Goal: Information Seeking & Learning: Find specific fact

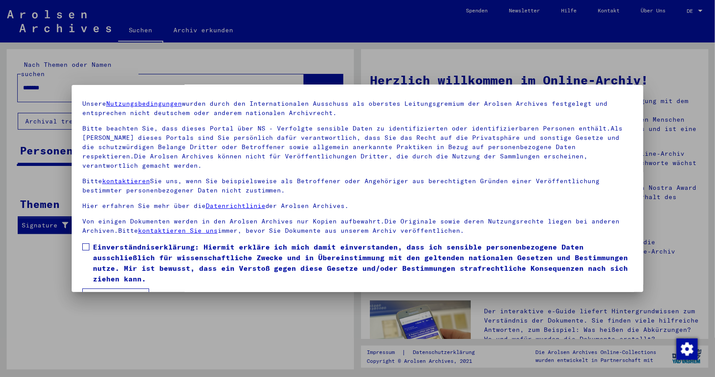
scroll to position [40, 0]
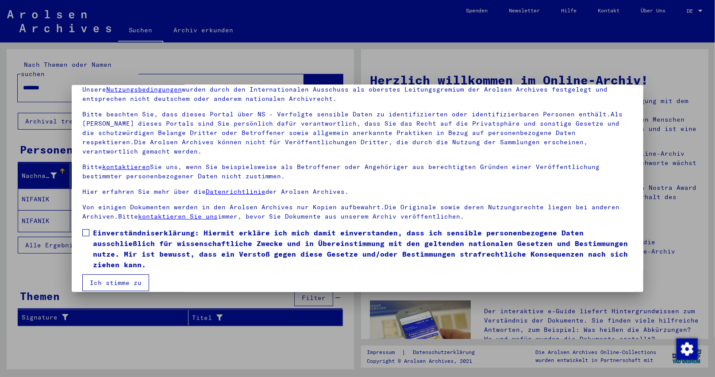
click at [88, 229] on span at bounding box center [85, 232] width 7 height 7
click at [118, 274] on button "Ich stimme zu" at bounding box center [115, 282] width 67 height 17
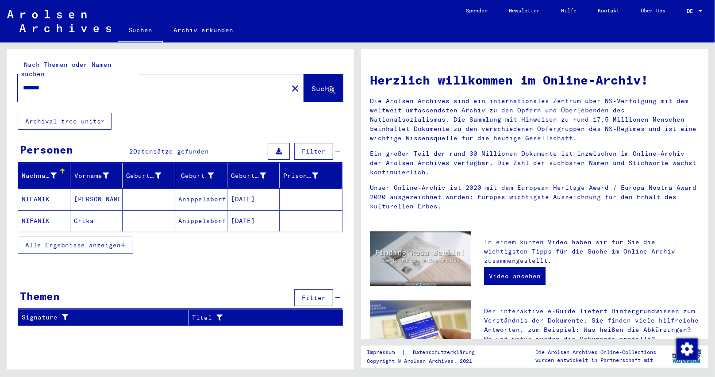
click at [200, 190] on mat-cell "Anippelaborf" at bounding box center [201, 198] width 52 height 21
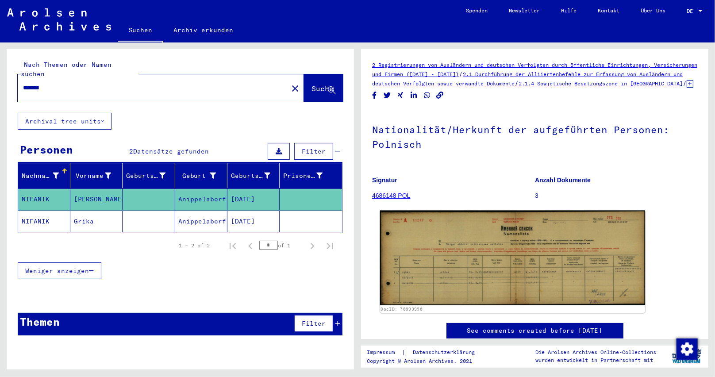
click at [485, 288] on img at bounding box center [512, 258] width 265 height 95
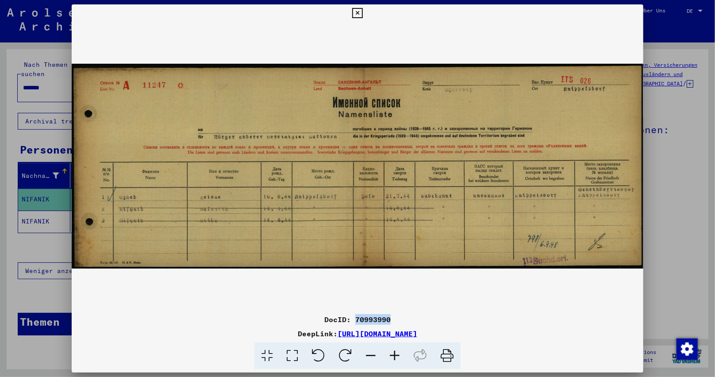
drag, startPoint x: 355, startPoint y: 319, endPoint x: 426, endPoint y: 319, distance: 71.7
click at [426, 319] on div "DocID: 70993990" at bounding box center [358, 319] width 572 height 11
click at [430, 305] on img at bounding box center [358, 166] width 572 height 288
click at [427, 304] on img at bounding box center [358, 166] width 572 height 288
click at [427, 306] on img at bounding box center [358, 166] width 572 height 288
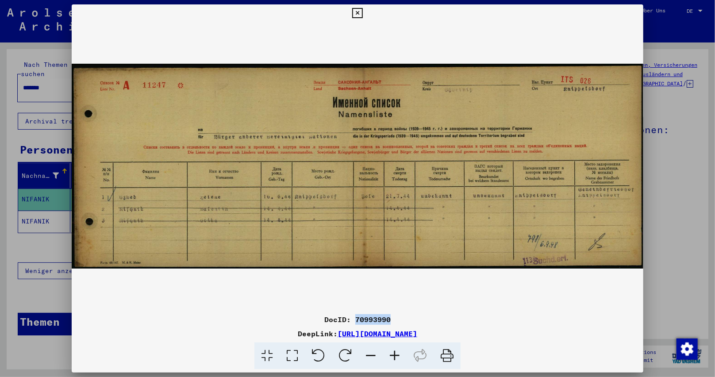
click at [422, 311] on div "DocID: 70993990 DeepLink: [URL][DOMAIN_NAME]" at bounding box center [358, 186] width 572 height 365
click at [391, 354] on icon at bounding box center [395, 355] width 24 height 27
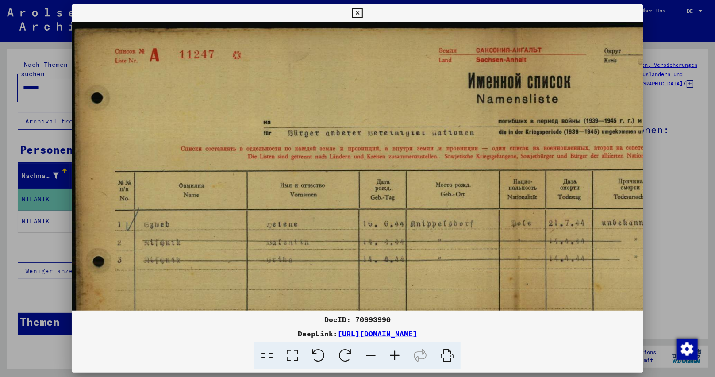
click at [391, 354] on icon at bounding box center [395, 355] width 24 height 27
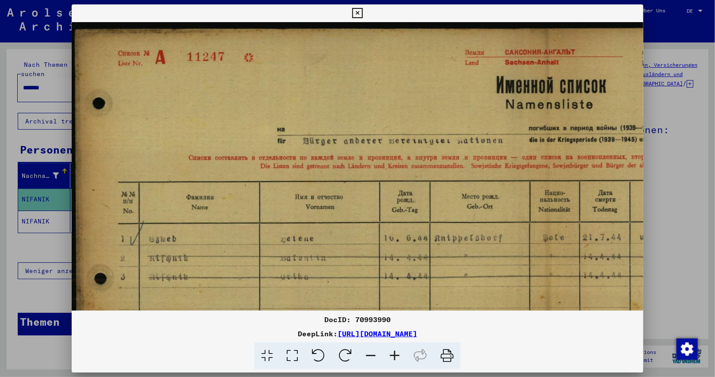
click at [391, 354] on icon at bounding box center [395, 355] width 24 height 27
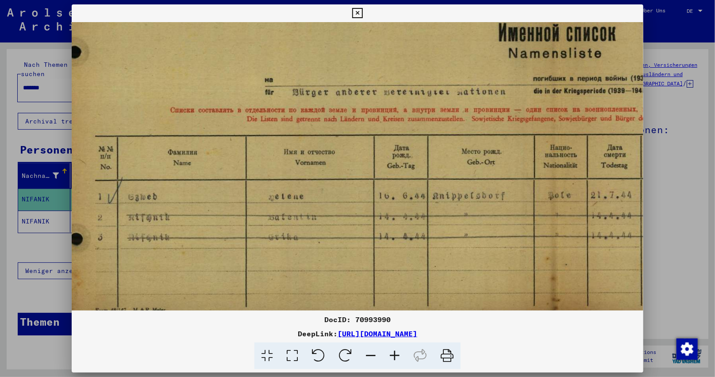
scroll to position [57, 26]
drag, startPoint x: 418, startPoint y: 211, endPoint x: 391, endPoint y: 151, distance: 65.1
click at [391, 151] on img at bounding box center [541, 142] width 991 height 355
click at [394, 355] on icon at bounding box center [395, 355] width 24 height 27
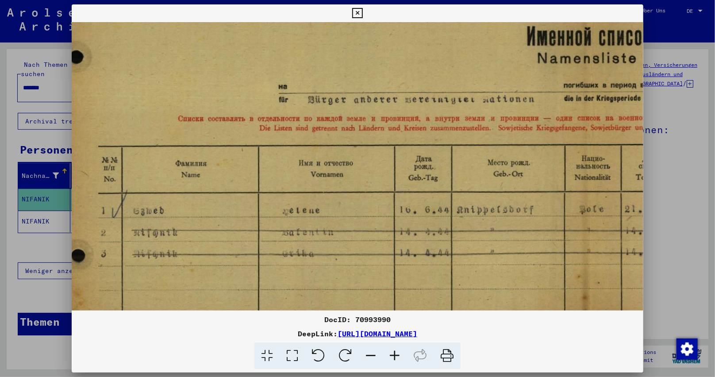
click at [394, 355] on icon at bounding box center [395, 355] width 24 height 27
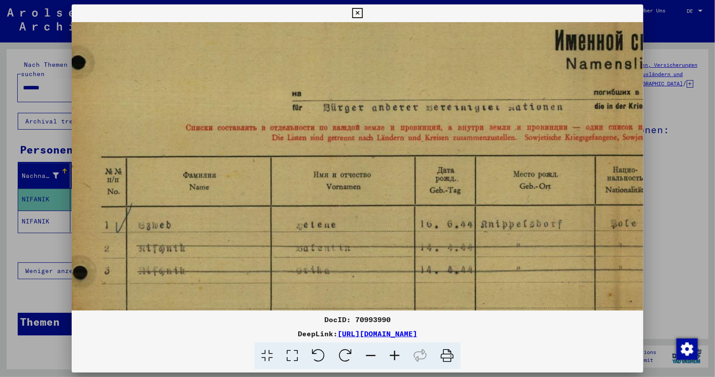
click at [394, 355] on icon at bounding box center [395, 355] width 24 height 27
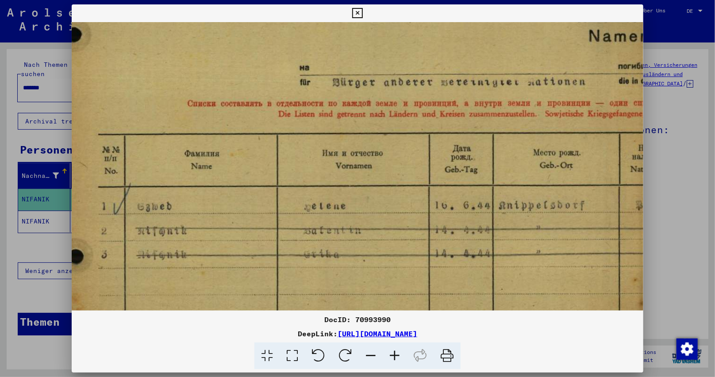
scroll to position [99, 33]
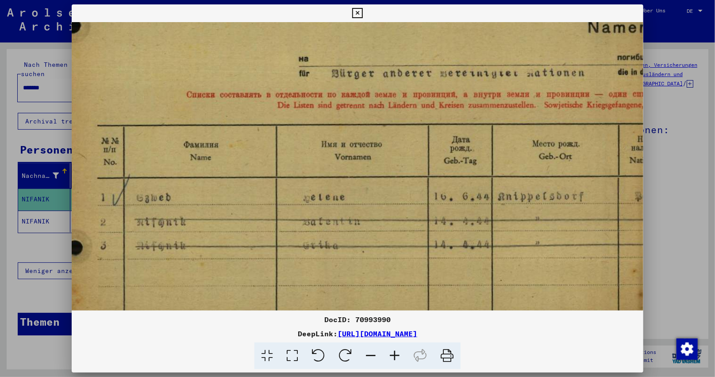
drag, startPoint x: 367, startPoint y: 240, endPoint x: 360, endPoint y: 197, distance: 43.1
click at [360, 197] on img at bounding box center [626, 133] width 1177 height 421
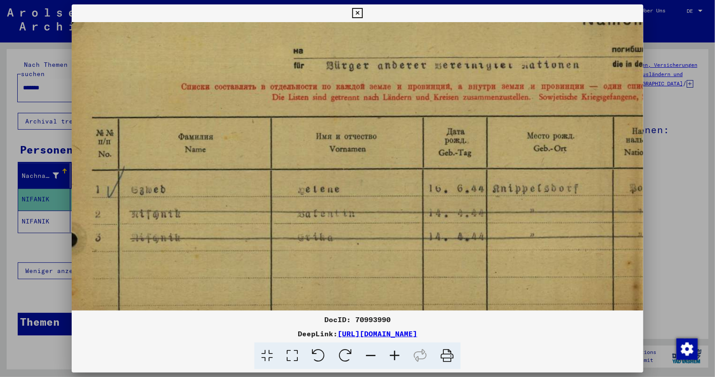
drag, startPoint x: 578, startPoint y: 227, endPoint x: 634, endPoint y: 220, distance: 55.6
click at [634, 220] on img at bounding box center [621, 125] width 1177 height 421
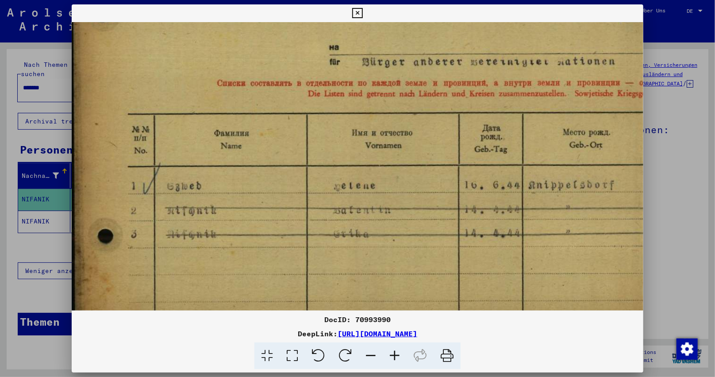
drag, startPoint x: 472, startPoint y: 222, endPoint x: 502, endPoint y: 219, distance: 29.8
click at [502, 219] on img at bounding box center [657, 122] width 1177 height 421
click at [359, 9] on icon at bounding box center [357, 13] width 10 height 11
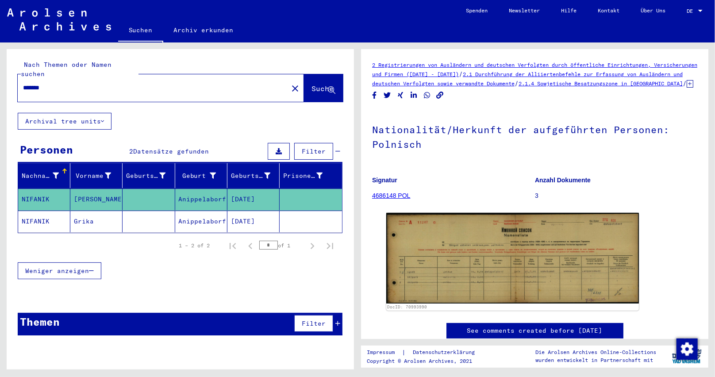
drag, startPoint x: 55, startPoint y: 77, endPoint x: 0, endPoint y: 83, distance: 55.6
click at [0, 83] on div "Nach Themen oder Namen suchen ******* close Suche Archival tree units Personen …" at bounding box center [178, 205] width 357 height 327
paste input "text"
type input "**********"
click at [323, 84] on span "Suche" at bounding box center [322, 88] width 22 height 9
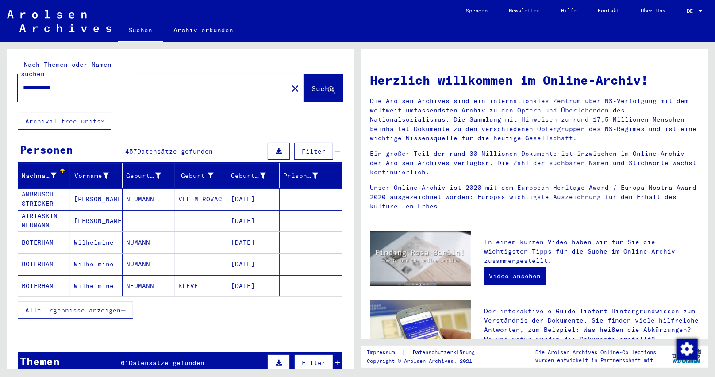
click at [49, 171] on div "Nachname" at bounding box center [39, 175] width 35 height 9
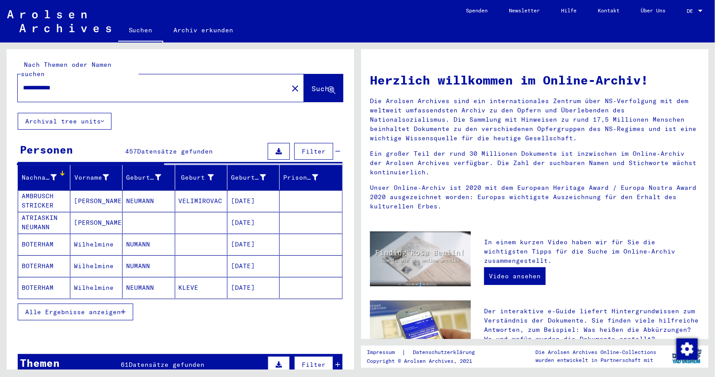
click at [51, 174] on icon at bounding box center [53, 177] width 6 height 6
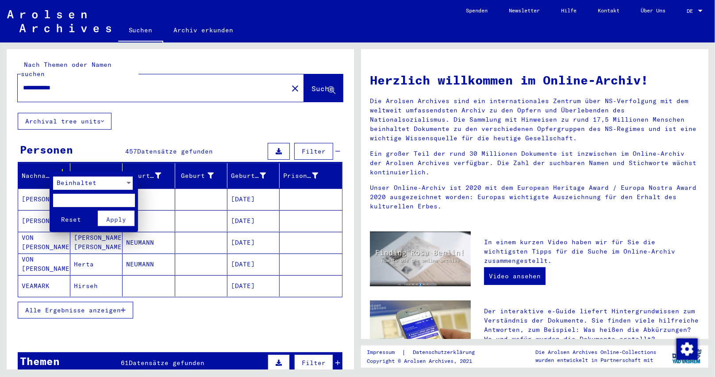
click at [67, 183] on span "Beinhaltet" at bounding box center [77, 183] width 40 height 8
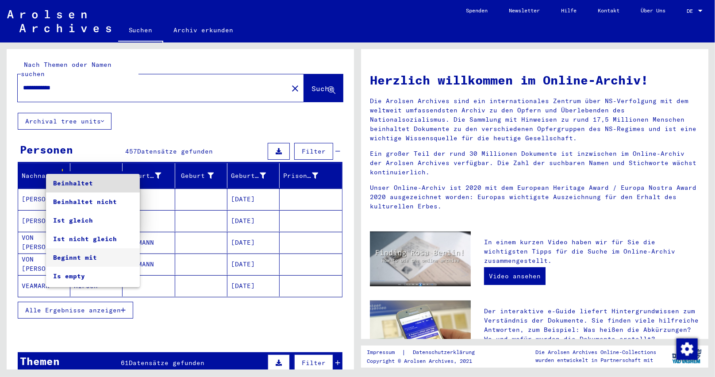
click at [90, 256] on span "Beginnt mit" at bounding box center [93, 257] width 80 height 19
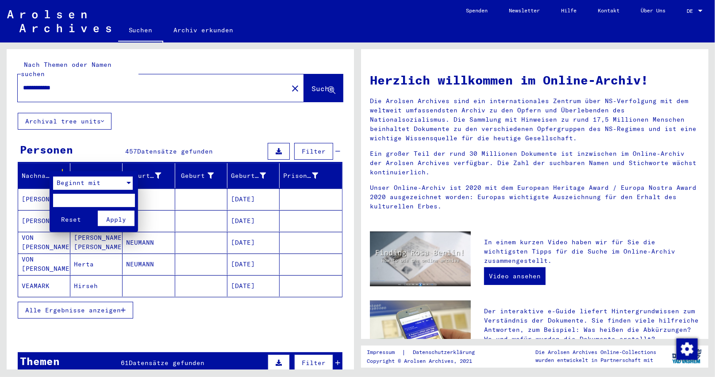
click at [84, 201] on input "text" at bounding box center [94, 200] width 82 height 13
type input "***"
click at [125, 218] on span "Apply" at bounding box center [116, 219] width 20 height 8
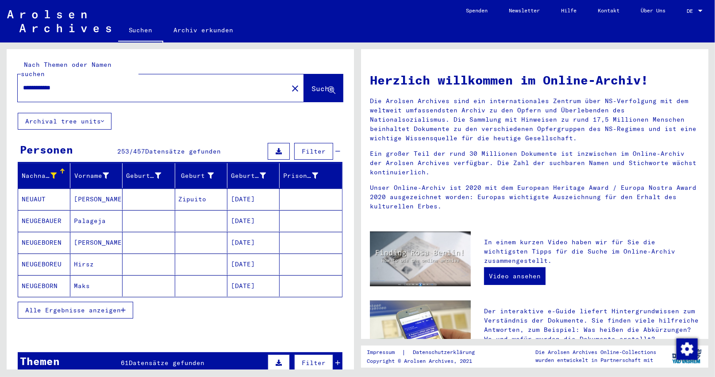
click at [126, 302] on button "Alle Ergebnisse anzeigen" at bounding box center [75, 310] width 115 height 17
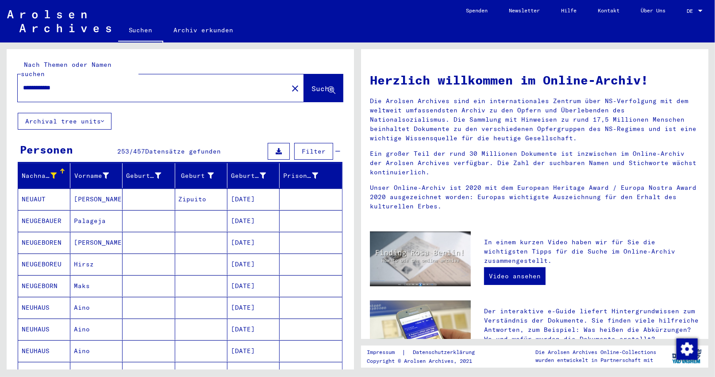
click at [103, 173] on icon at bounding box center [106, 176] width 6 height 6
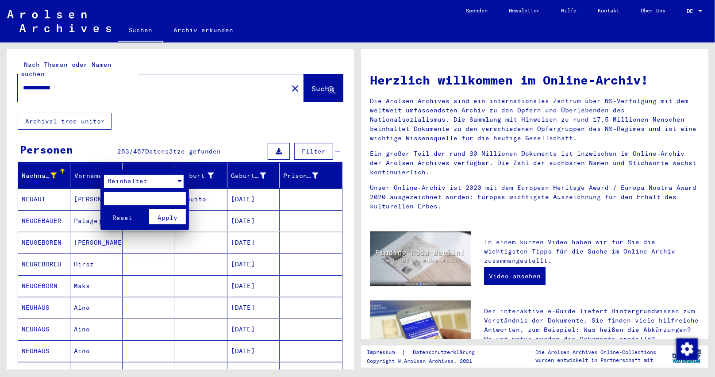
click at [114, 186] on div "Beinhaltet" at bounding box center [140, 181] width 72 height 13
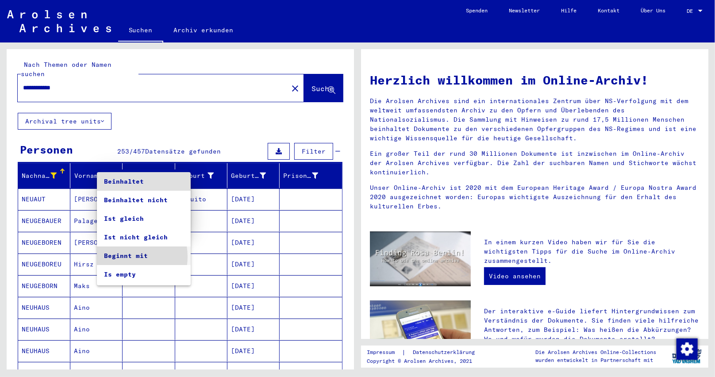
click at [121, 257] on span "Beginnt mit" at bounding box center [144, 255] width 80 height 19
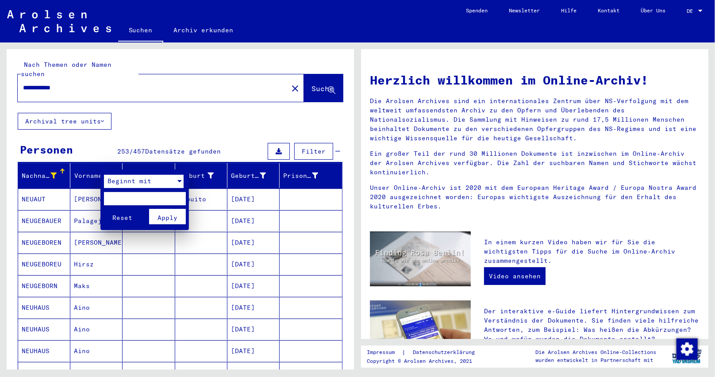
click at [141, 200] on input "text" at bounding box center [145, 198] width 82 height 13
type input "*"
click at [161, 215] on span "Apply" at bounding box center [167, 218] width 20 height 8
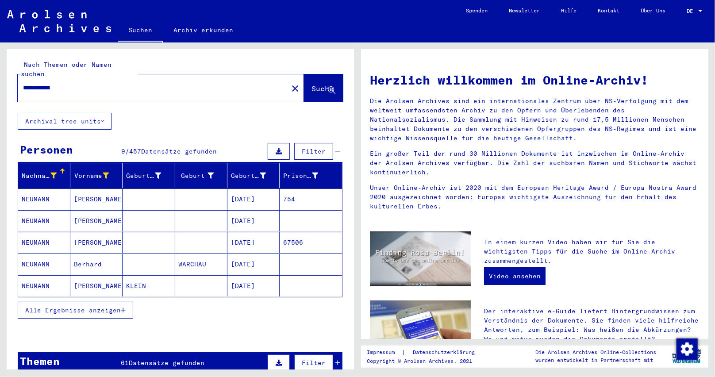
click at [122, 307] on icon "button" at bounding box center [123, 310] width 5 height 6
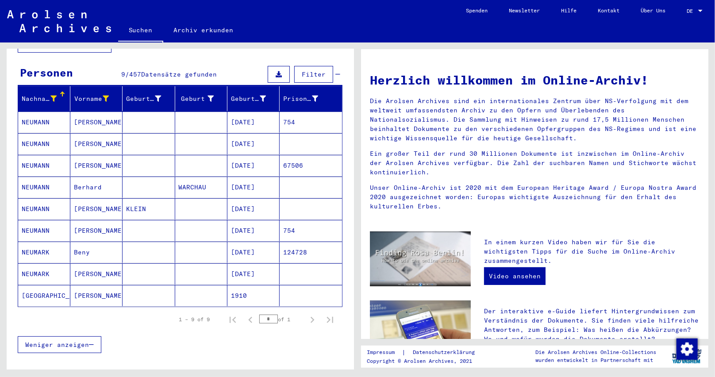
scroll to position [88, 0]
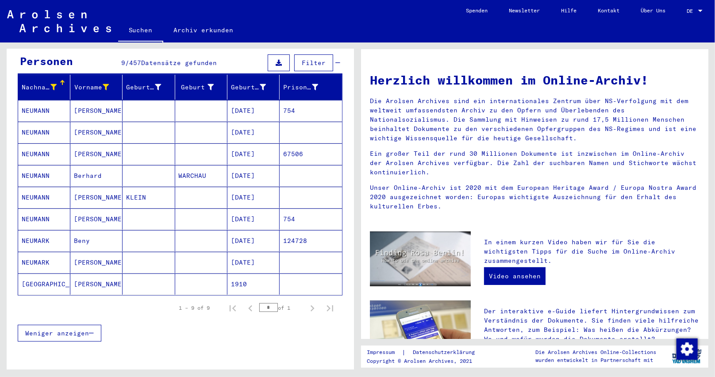
click at [37, 168] on mat-cell "NEUMANN" at bounding box center [44, 175] width 52 height 21
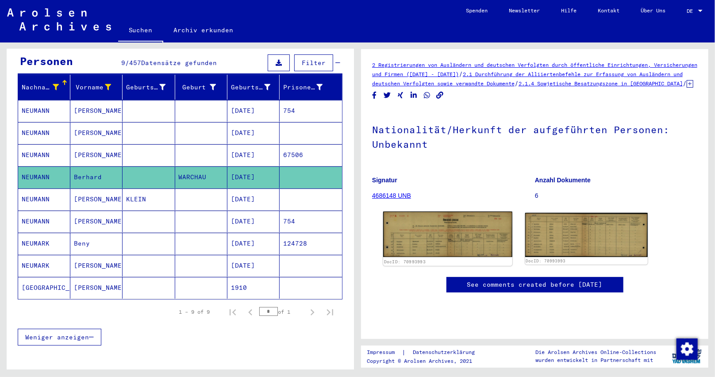
click at [436, 251] on img at bounding box center [447, 234] width 129 height 46
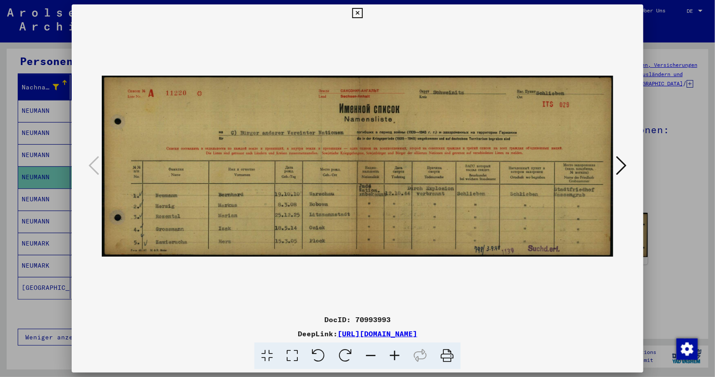
click at [389, 350] on icon at bounding box center [395, 355] width 24 height 27
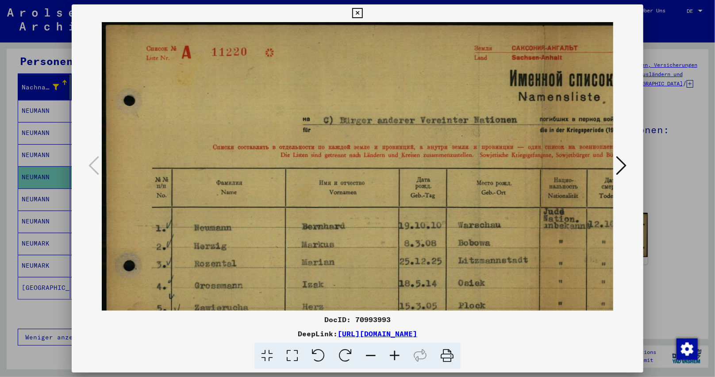
click at [389, 350] on icon at bounding box center [395, 355] width 24 height 27
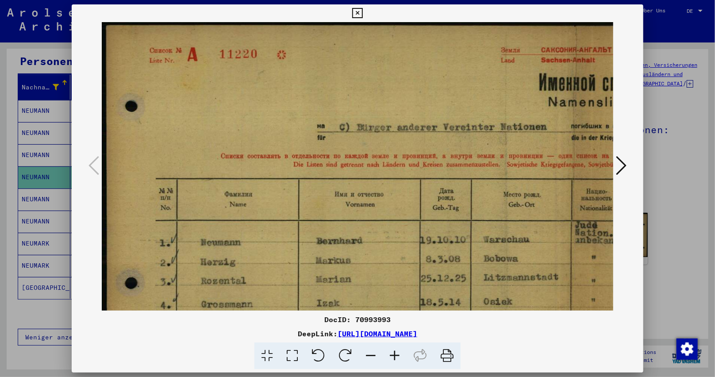
click at [389, 350] on icon at bounding box center [395, 355] width 24 height 27
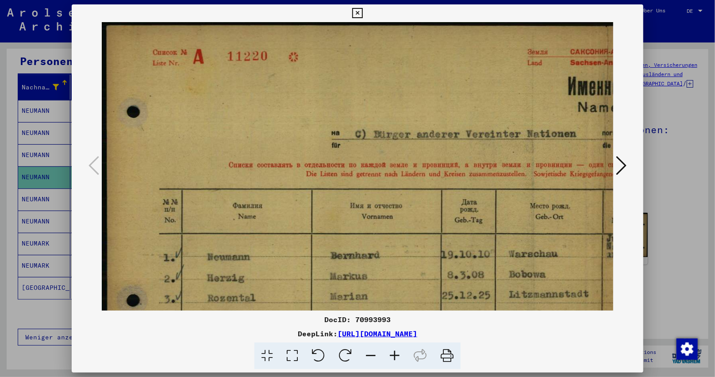
click at [389, 350] on icon at bounding box center [395, 355] width 24 height 27
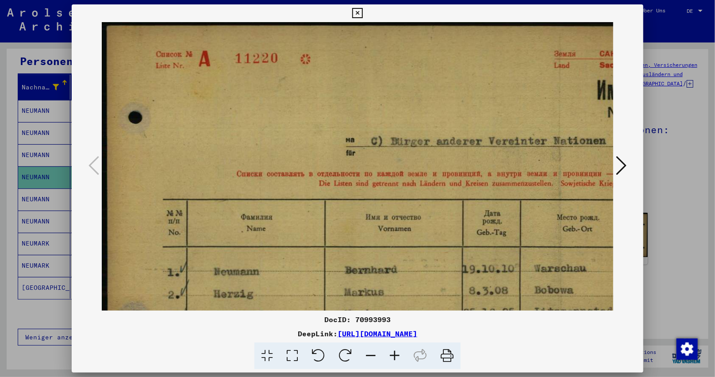
click at [389, 350] on icon at bounding box center [395, 355] width 24 height 27
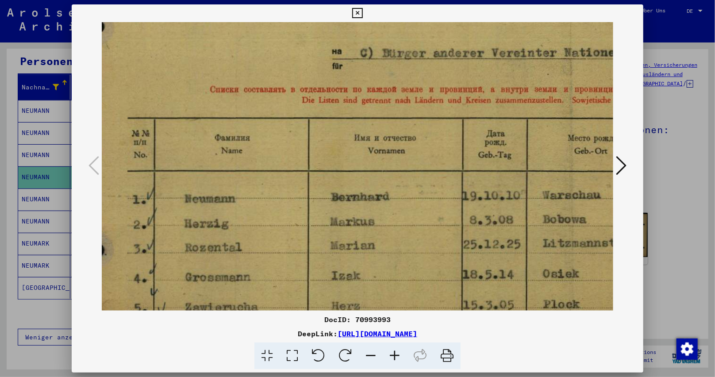
scroll to position [106, 44]
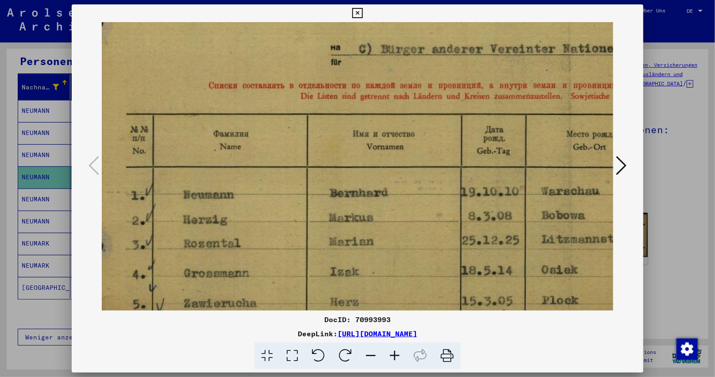
drag, startPoint x: 403, startPoint y: 221, endPoint x: 359, endPoint y: 115, distance: 115.4
click at [359, 115] on img at bounding box center [653, 126] width 1191 height 421
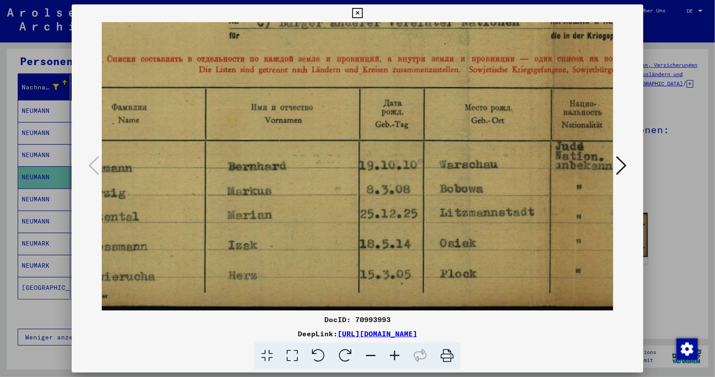
drag, startPoint x: 357, startPoint y: 208, endPoint x: 245, endPoint y: 118, distance: 144.2
click at [245, 118] on img at bounding box center [551, 99] width 1191 height 421
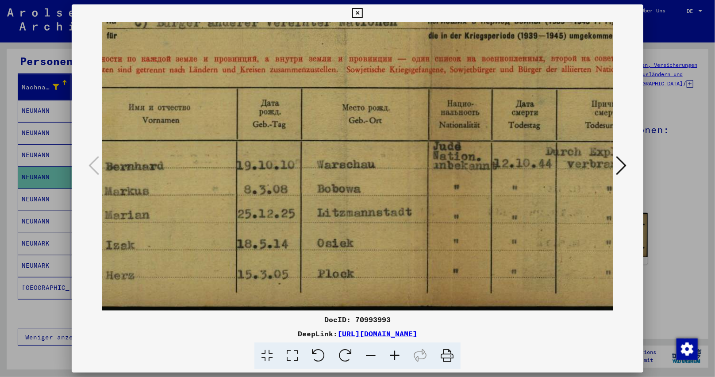
drag, startPoint x: 473, startPoint y: 185, endPoint x: 361, endPoint y: 166, distance: 113.5
click at [361, 166] on img at bounding box center [429, 99] width 1191 height 421
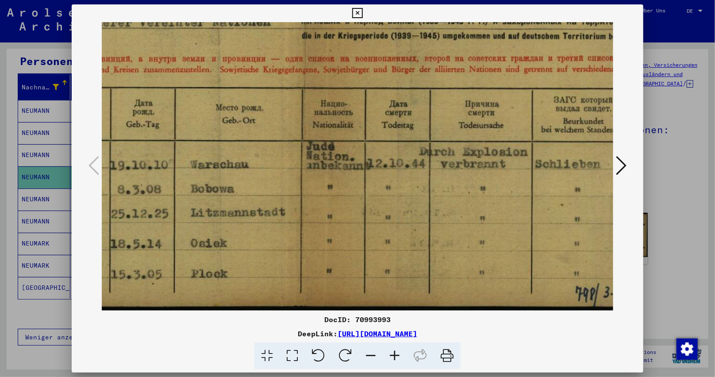
drag, startPoint x: 495, startPoint y: 171, endPoint x: 368, endPoint y: 157, distance: 127.3
click at [368, 157] on img at bounding box center [302, 99] width 1191 height 421
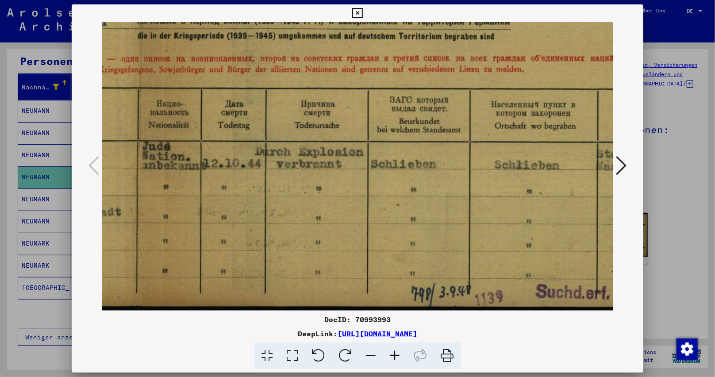
drag, startPoint x: 476, startPoint y: 184, endPoint x: 311, endPoint y: 168, distance: 165.9
click at [311, 168] on img at bounding box center [138, 99] width 1191 height 421
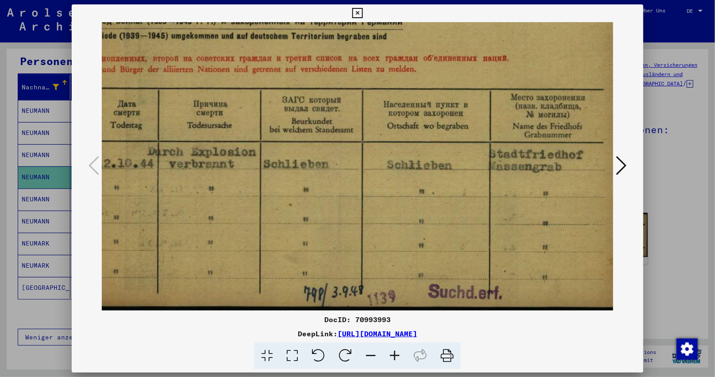
scroll to position [133, 680]
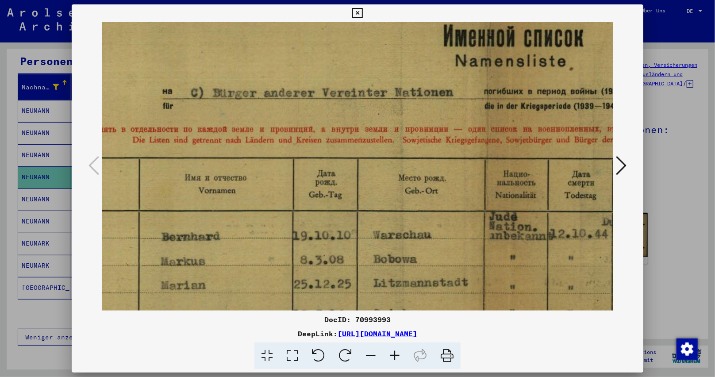
drag, startPoint x: 426, startPoint y: 182, endPoint x: 610, endPoint y: 286, distance: 211.5
click at [714, 230] on div "DocID: 70993993 DeepLink: [URL][DOMAIN_NAME]" at bounding box center [357, 188] width 715 height 377
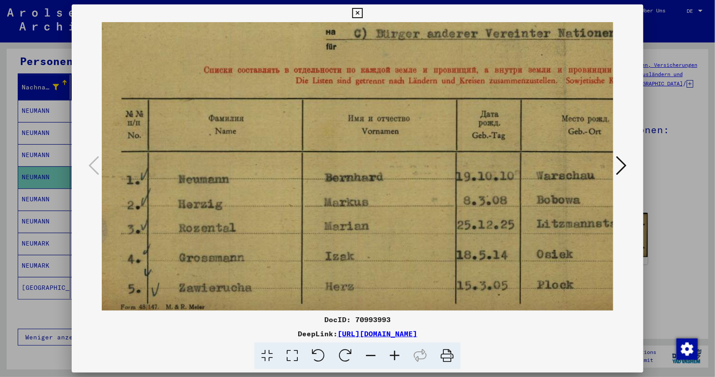
scroll to position [122, 20]
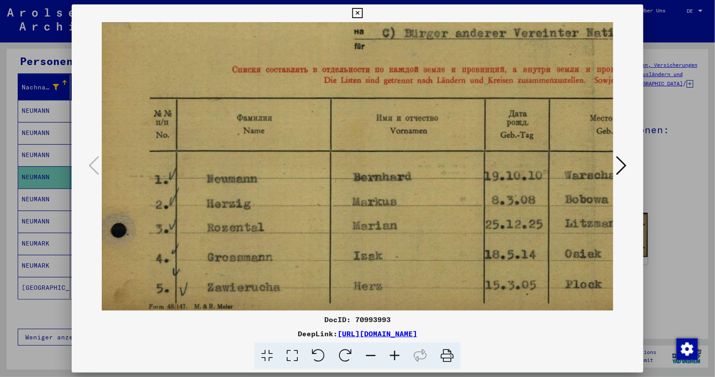
drag, startPoint x: 266, startPoint y: 245, endPoint x: 453, endPoint y: 187, distance: 196.3
click at [453, 187] on img at bounding box center [676, 110] width 1191 height 421
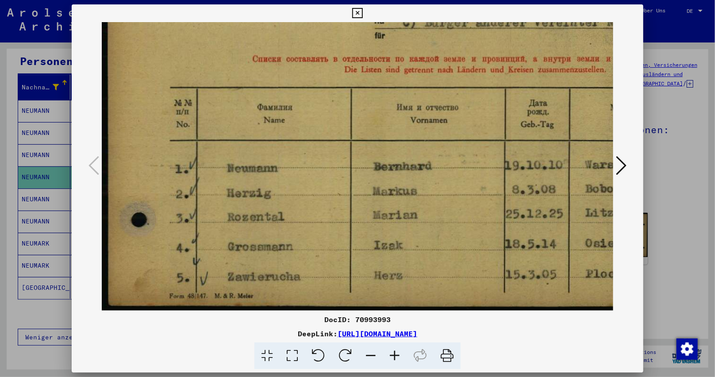
drag, startPoint x: 370, startPoint y: 198, endPoint x: 378, endPoint y: 184, distance: 15.7
click at [378, 184] on img at bounding box center [697, 99] width 1191 height 421
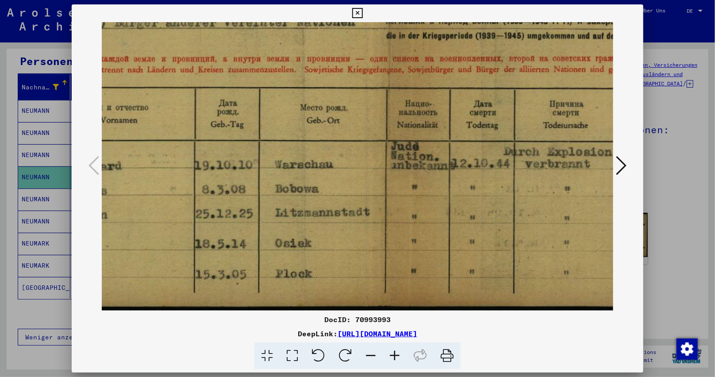
scroll to position [133, 311]
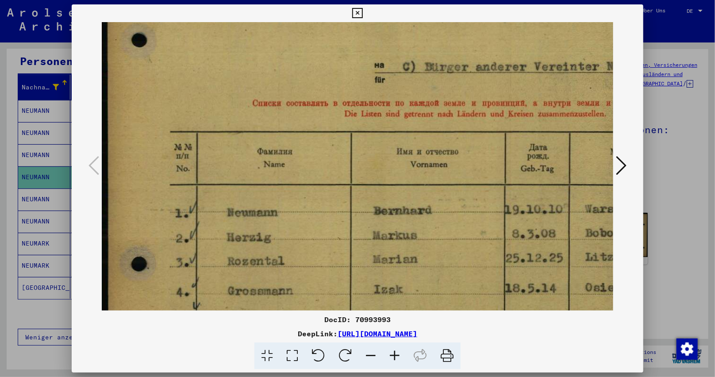
drag, startPoint x: 431, startPoint y: 140, endPoint x: 522, endPoint y: 147, distance: 91.4
click at [522, 147] on img at bounding box center [697, 144] width 1191 height 421
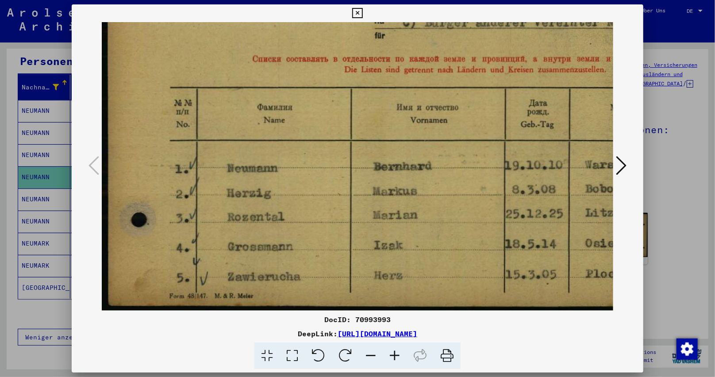
drag, startPoint x: 386, startPoint y: 229, endPoint x: 388, endPoint y: 158, distance: 70.8
click at [389, 159] on img at bounding box center [697, 99] width 1191 height 421
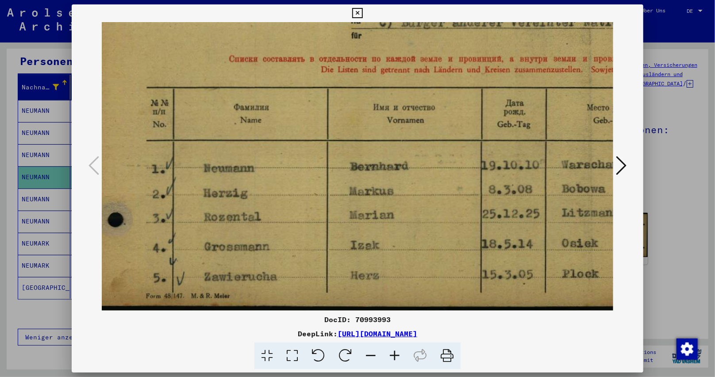
drag, startPoint x: 368, startPoint y: 275, endPoint x: 344, endPoint y: 177, distance: 101.6
click at [344, 177] on img at bounding box center [673, 99] width 1191 height 421
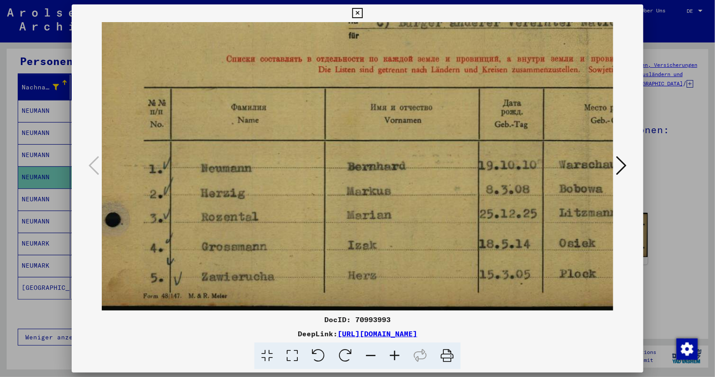
click at [395, 358] on icon at bounding box center [395, 355] width 24 height 27
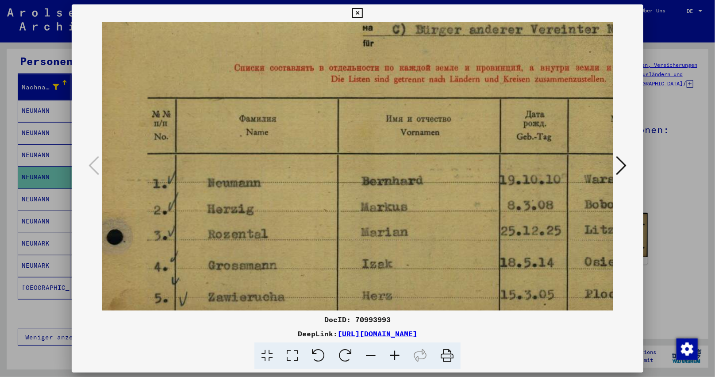
click at [395, 358] on icon at bounding box center [395, 355] width 24 height 27
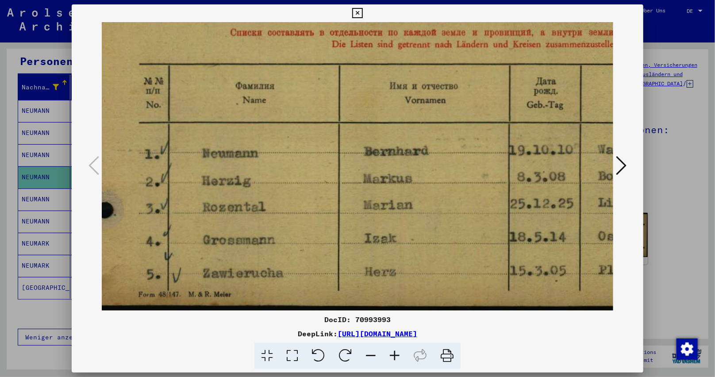
drag, startPoint x: 377, startPoint y: 256, endPoint x: 344, endPoint y: 137, distance: 124.0
click at [346, 141] on img at bounding box center [722, 77] width 1317 height 465
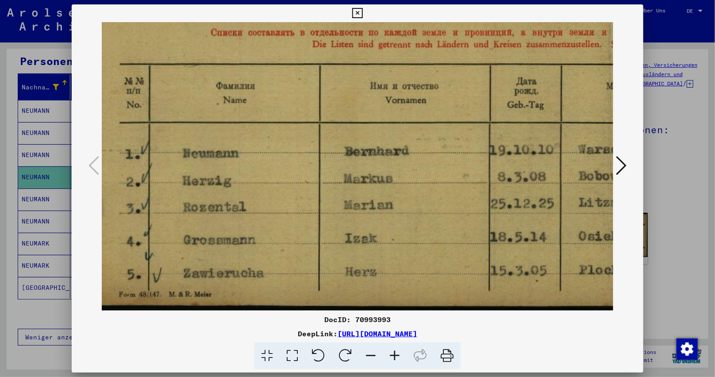
click at [357, 13] on icon at bounding box center [357, 13] width 10 height 11
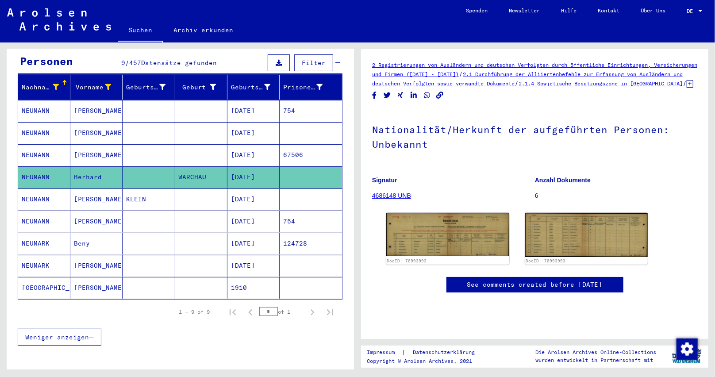
click at [251, 146] on mat-cell "[DATE]" at bounding box center [253, 155] width 52 height 22
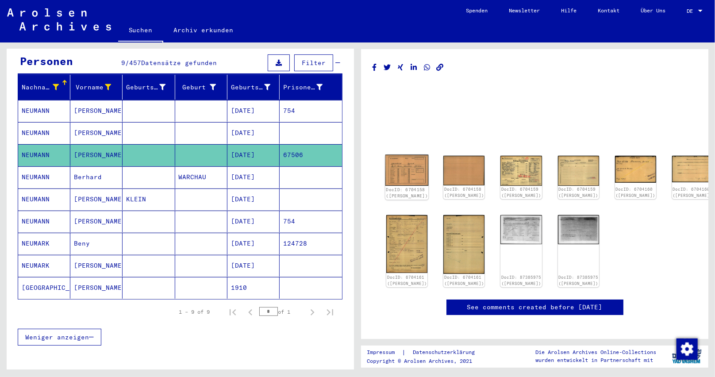
click at [406, 170] on img at bounding box center [406, 170] width 43 height 31
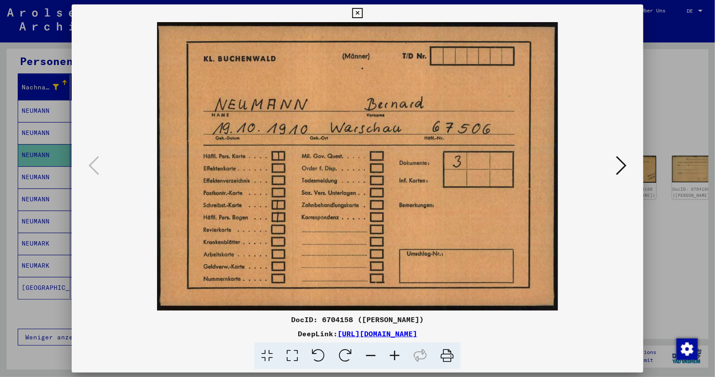
click at [624, 166] on icon at bounding box center [621, 165] width 11 height 21
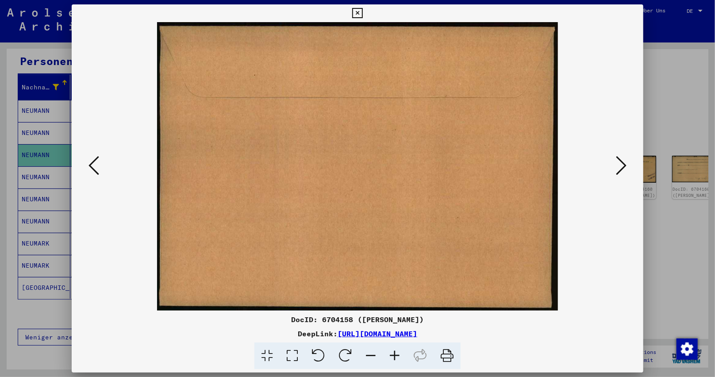
click at [624, 166] on icon at bounding box center [621, 165] width 11 height 21
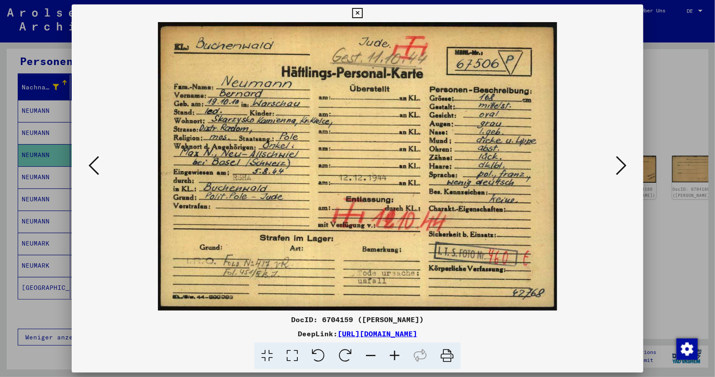
click at [624, 166] on icon at bounding box center [621, 165] width 11 height 21
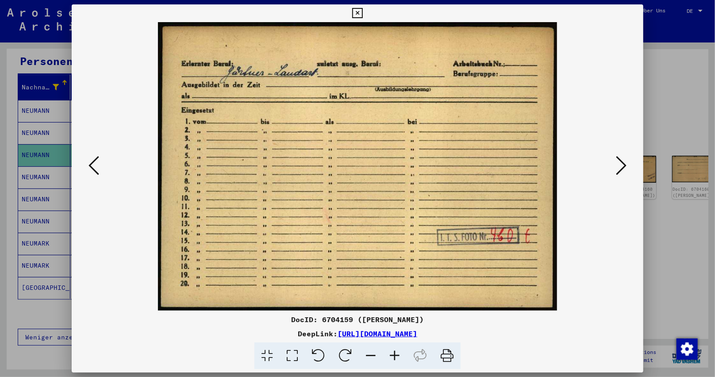
click at [624, 166] on icon at bounding box center [621, 165] width 11 height 21
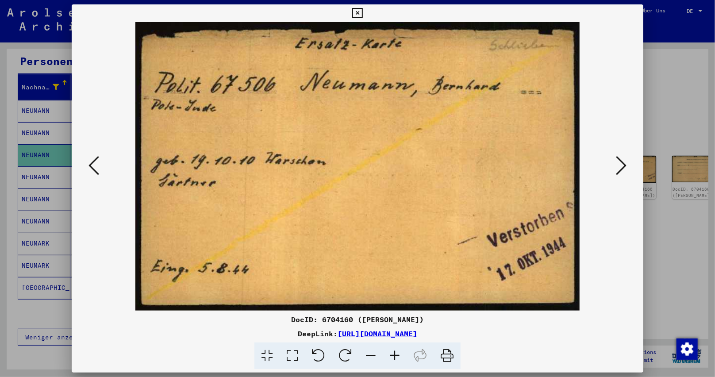
click at [624, 166] on icon at bounding box center [621, 165] width 11 height 21
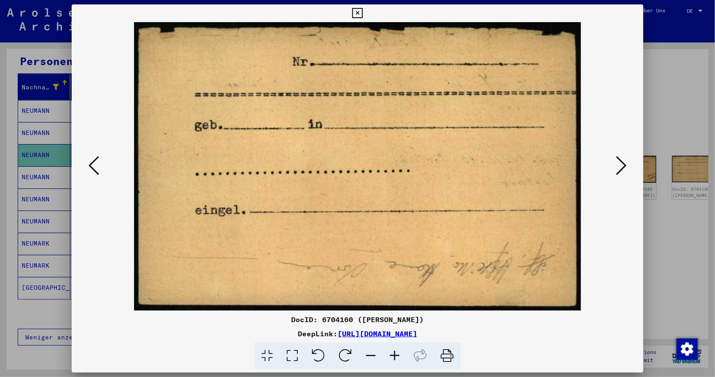
click at [358, 13] on icon at bounding box center [357, 13] width 10 height 11
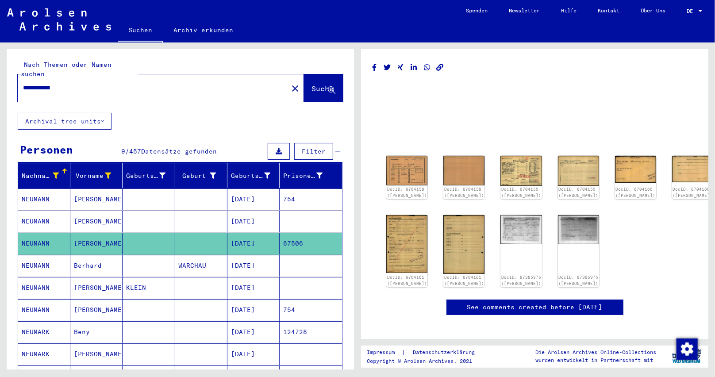
drag, startPoint x: 81, startPoint y: 77, endPoint x: 0, endPoint y: 46, distance: 86.4
click at [0, 47] on div "**********" at bounding box center [178, 205] width 357 height 327
click at [313, 87] on button "Suche" at bounding box center [323, 87] width 39 height 27
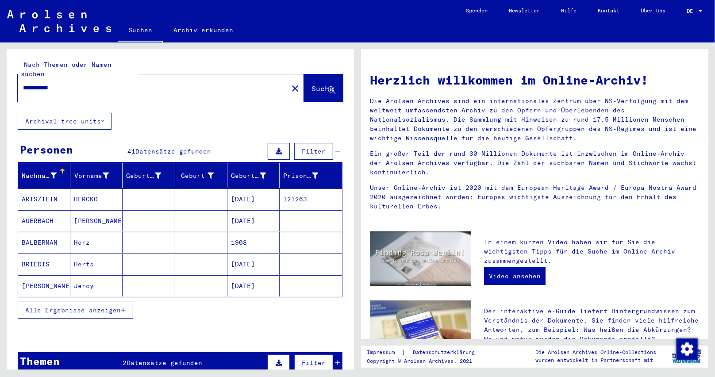
click at [125, 302] on button "Alle Ergebnisse anzeigen" at bounding box center [75, 310] width 115 height 17
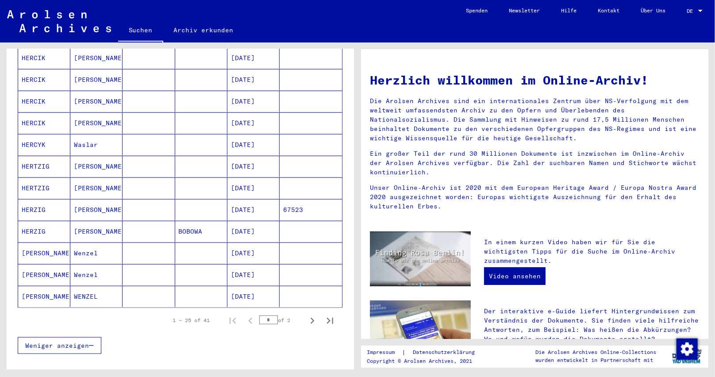
scroll to position [442, 0]
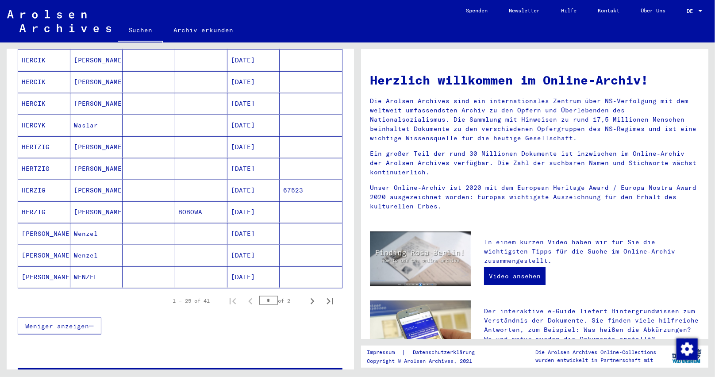
click at [41, 206] on mat-cell "HERZIG" at bounding box center [44, 211] width 52 height 21
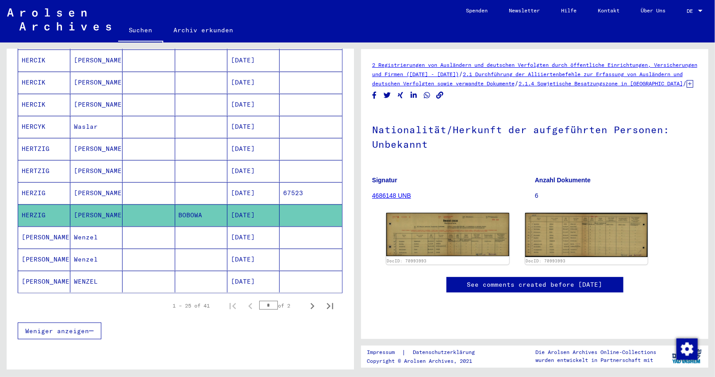
click at [39, 182] on mat-cell "HERZIG" at bounding box center [44, 193] width 52 height 22
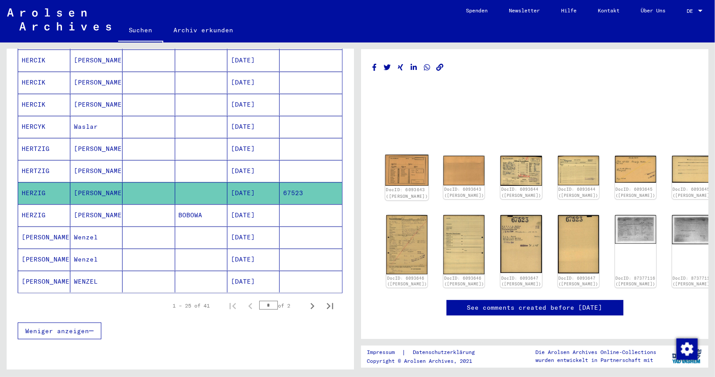
click at [408, 170] on img at bounding box center [406, 170] width 43 height 31
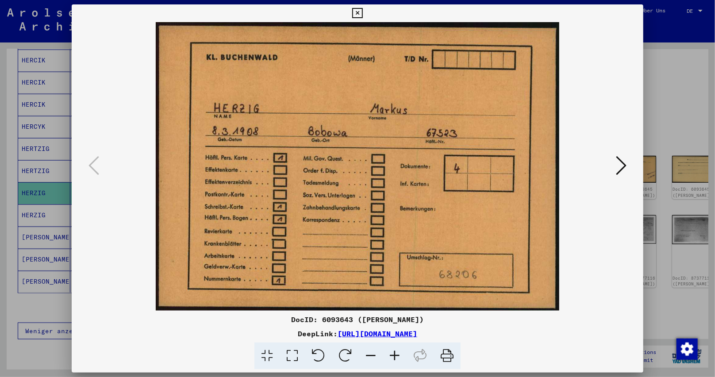
click at [626, 166] on icon at bounding box center [621, 165] width 11 height 21
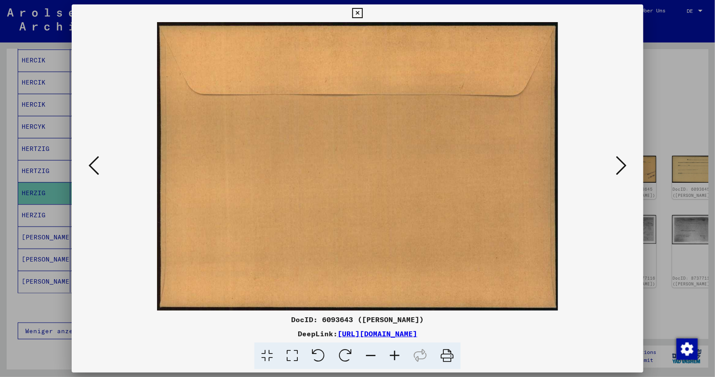
click at [626, 166] on icon at bounding box center [621, 165] width 11 height 21
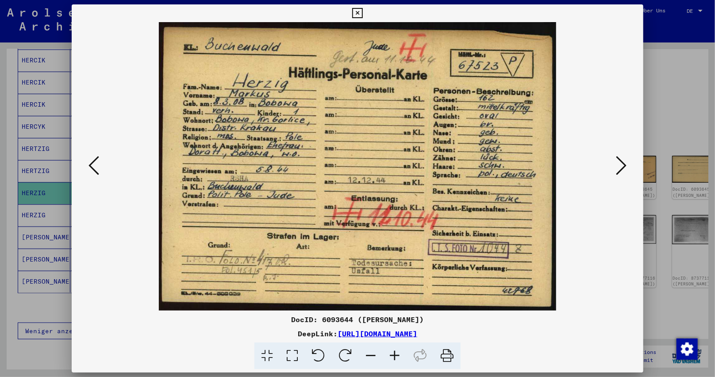
click at [626, 166] on icon at bounding box center [621, 165] width 11 height 21
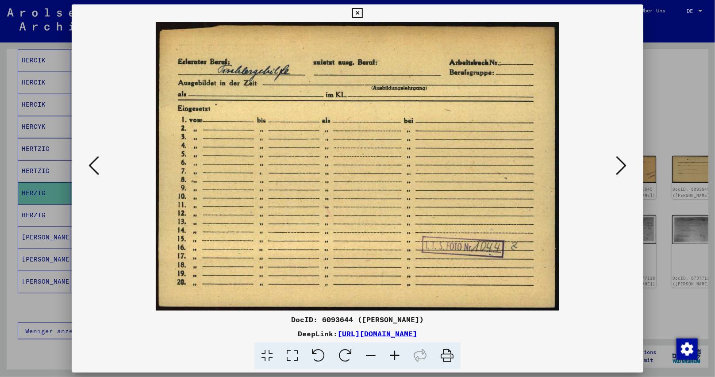
click at [393, 351] on icon at bounding box center [395, 355] width 24 height 27
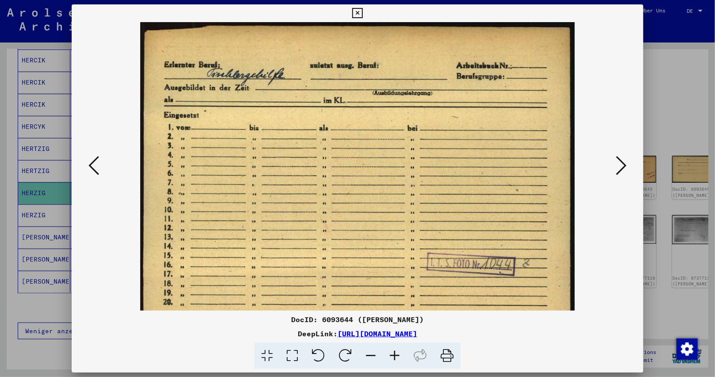
click at [393, 351] on icon at bounding box center [395, 355] width 24 height 27
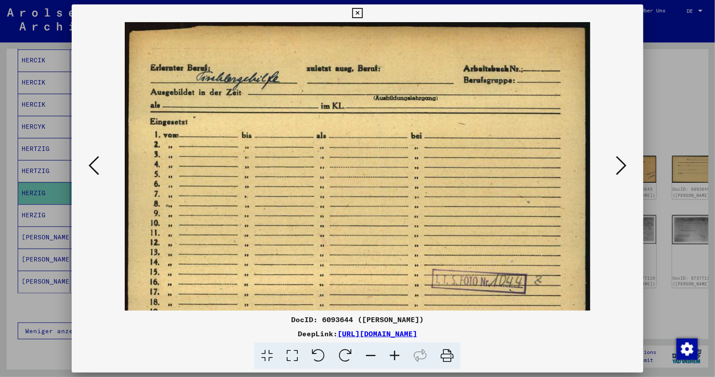
click at [625, 166] on icon at bounding box center [621, 165] width 11 height 21
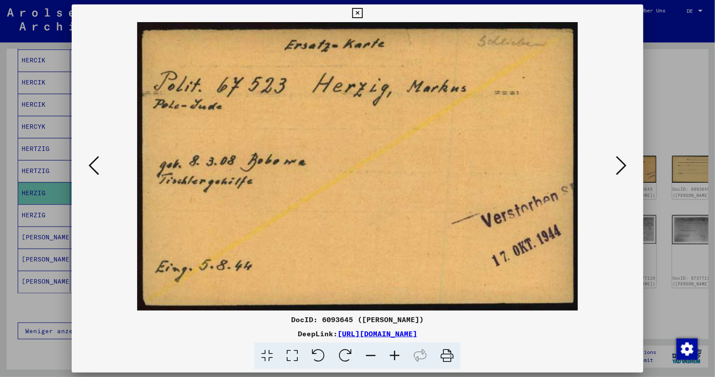
click at [359, 7] on button at bounding box center [356, 13] width 15 height 18
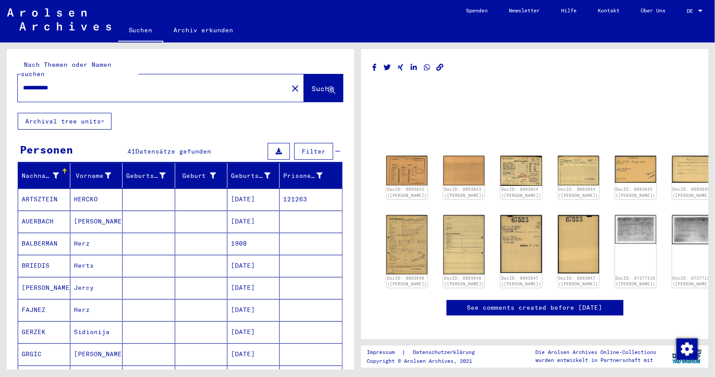
drag, startPoint x: 78, startPoint y: 78, endPoint x: 0, endPoint y: 79, distance: 77.9
click at [0, 77] on div "**********" at bounding box center [178, 205] width 357 height 327
paste input "text"
type input "**********"
click at [312, 84] on span "Suche" at bounding box center [322, 88] width 22 height 9
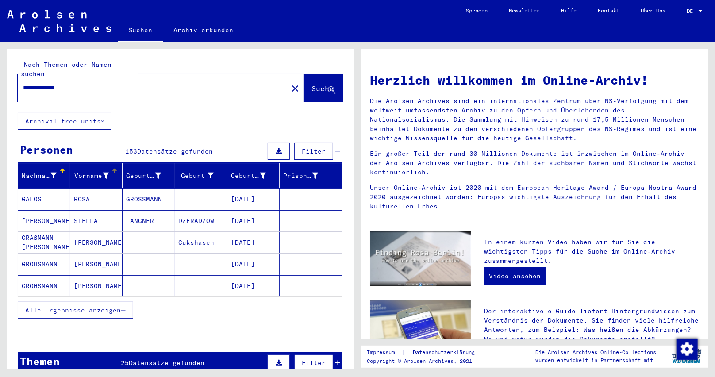
click at [103, 173] on icon at bounding box center [106, 176] width 6 height 6
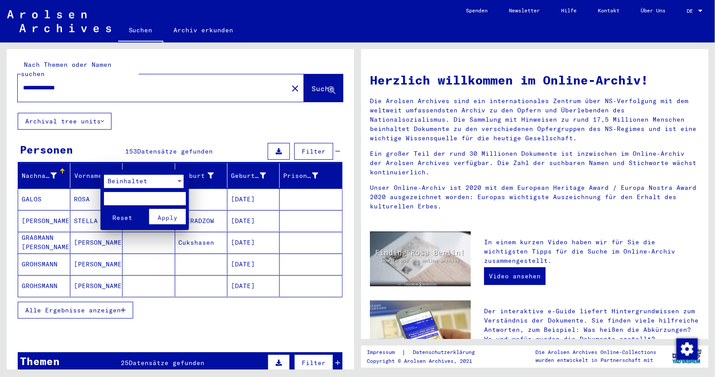
click at [112, 177] on span "Beinhaltet" at bounding box center [128, 181] width 40 height 8
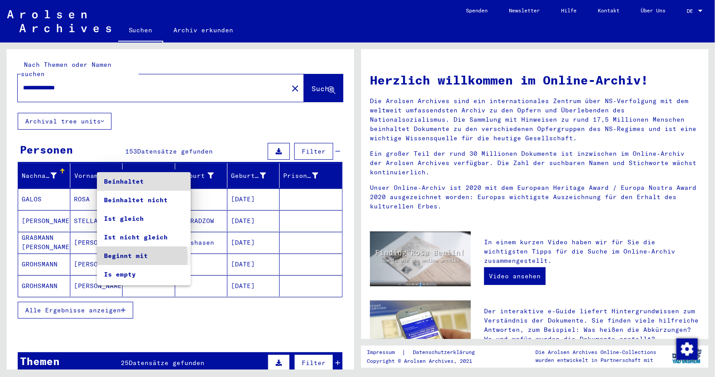
click at [134, 257] on span "Beginnt mit" at bounding box center [144, 255] width 80 height 19
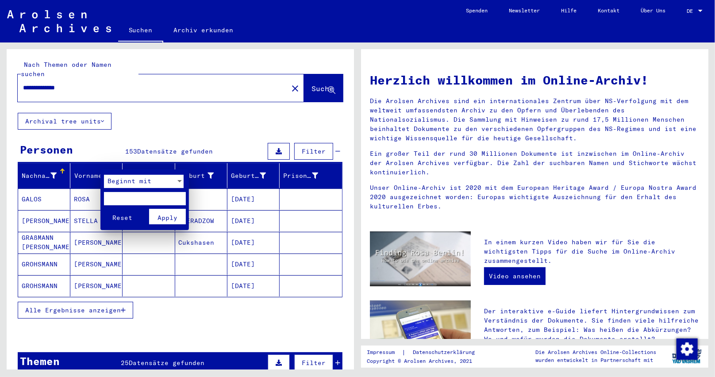
click at [116, 202] on input "text" at bounding box center [145, 198] width 82 height 13
type input "*"
click at [159, 215] on span "Apply" at bounding box center [167, 218] width 20 height 8
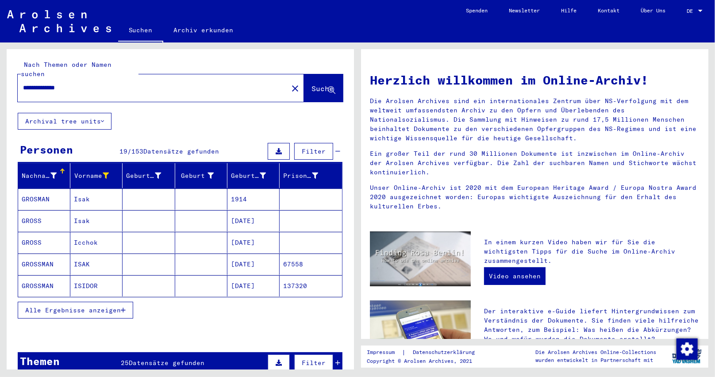
click at [125, 307] on icon "button" at bounding box center [123, 310] width 5 height 6
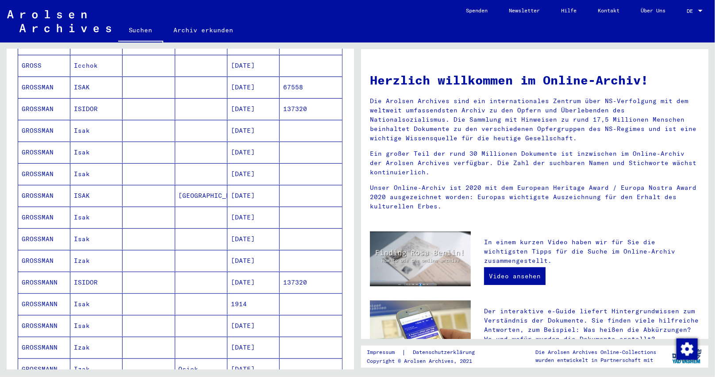
scroll to position [221, 0]
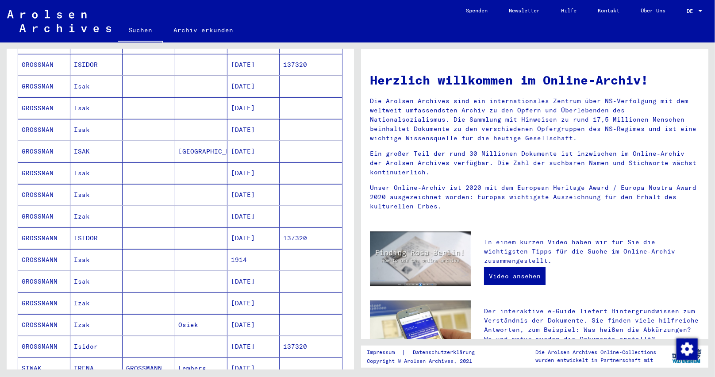
click at [359, 15] on mat-toolbar "Suchen Archiv erkunden Detailfragen/-infos zu den Dokumenten? Stelle hier einen…" at bounding box center [357, 21] width 715 height 42
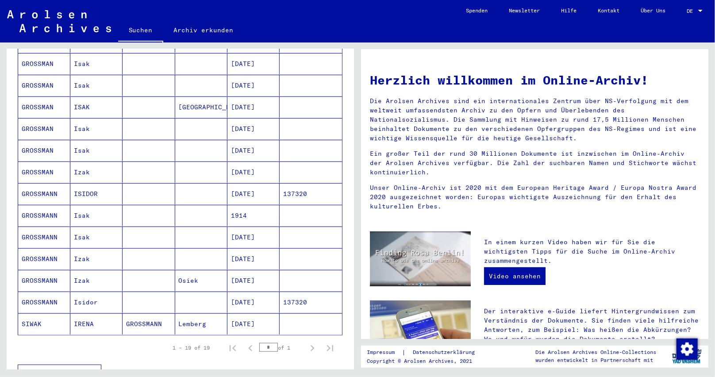
click at [50, 270] on mat-cell "GROSSMANN" at bounding box center [44, 280] width 52 height 21
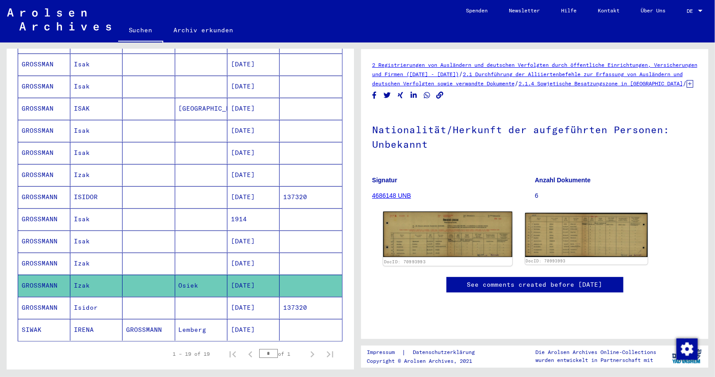
click at [465, 245] on img at bounding box center [447, 234] width 129 height 46
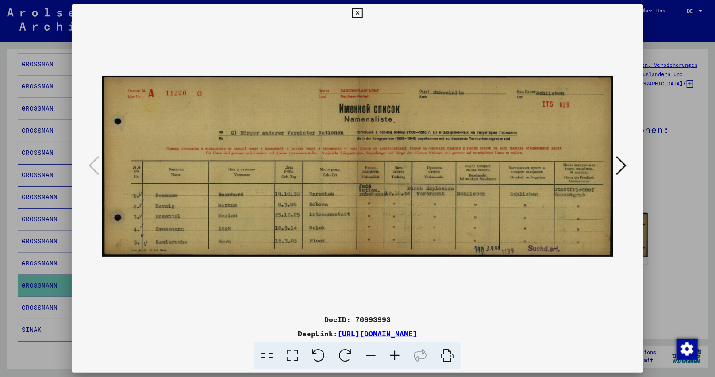
drag, startPoint x: 356, startPoint y: 317, endPoint x: 403, endPoint y: 317, distance: 46.5
click at [403, 317] on div "DocID: 70993993" at bounding box center [358, 319] width 572 height 11
copy div "70993993"
click at [357, 9] on icon at bounding box center [357, 13] width 10 height 11
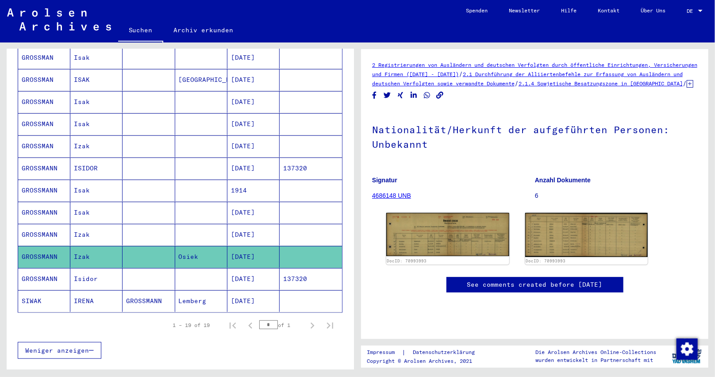
scroll to position [312, 0]
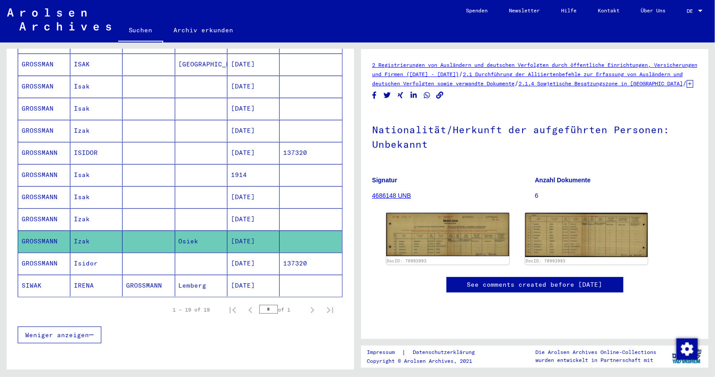
click at [237, 165] on mat-cell "1914" at bounding box center [253, 175] width 52 height 22
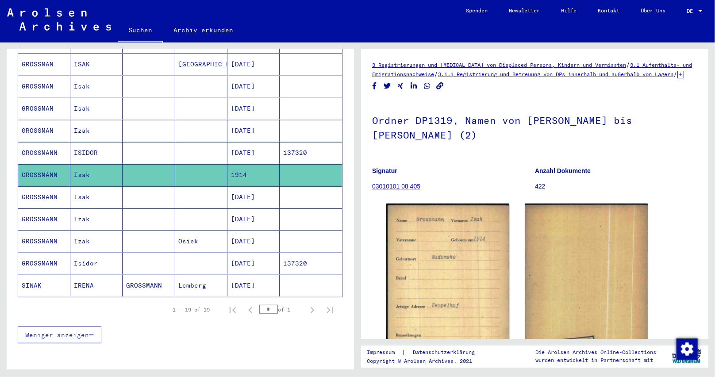
click at [253, 208] on mat-cell "[DATE]" at bounding box center [253, 219] width 52 height 22
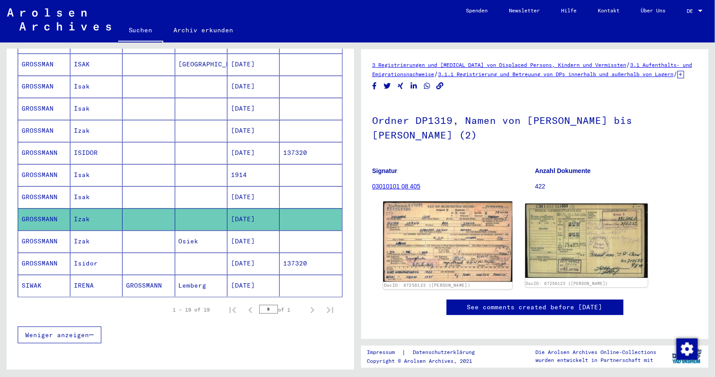
click at [434, 251] on img at bounding box center [447, 241] width 129 height 80
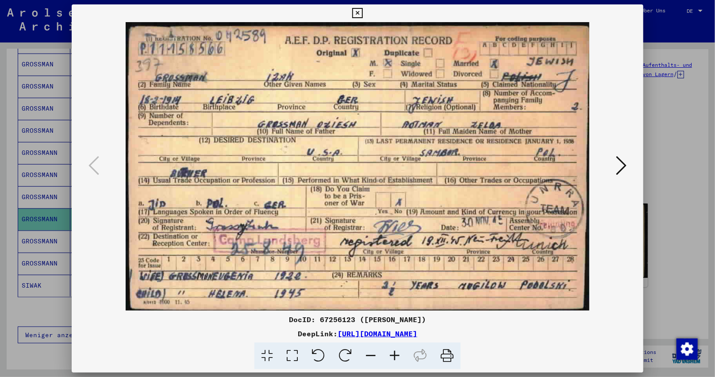
click at [360, 9] on icon at bounding box center [357, 13] width 10 height 11
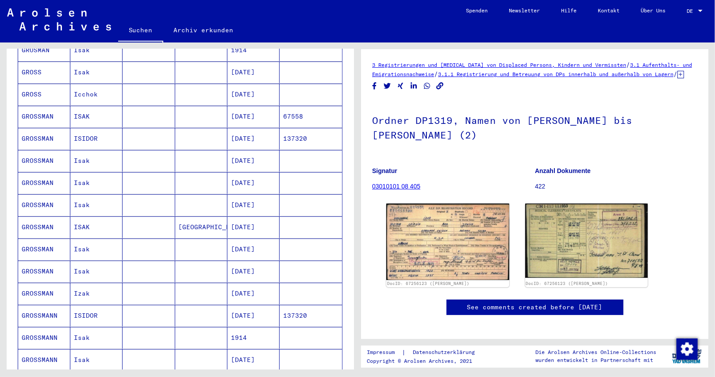
scroll to position [135, 0]
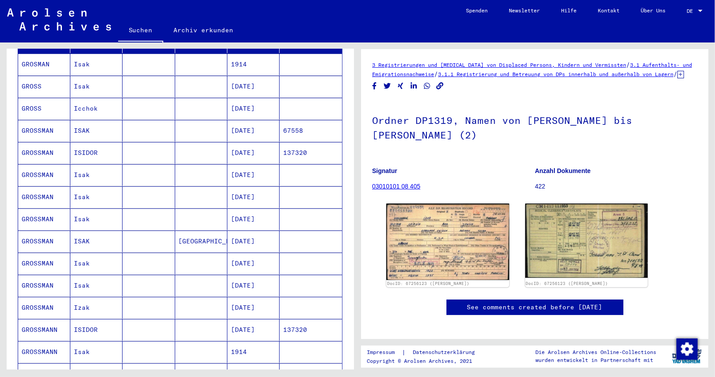
click at [245, 124] on mat-cell "[DATE]" at bounding box center [253, 131] width 52 height 22
